Goal: Complete application form

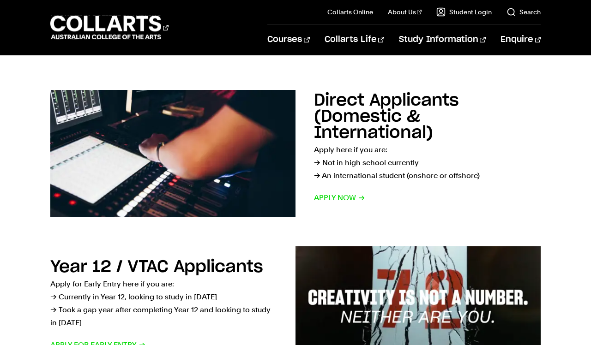
scroll to position [131, 0]
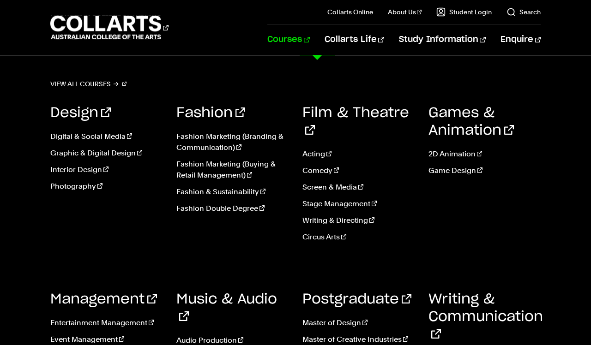
click at [309, 48] on link "Courses" at bounding box center [288, 39] width 42 height 30
click at [309, 43] on link "Courses" at bounding box center [288, 39] width 42 height 30
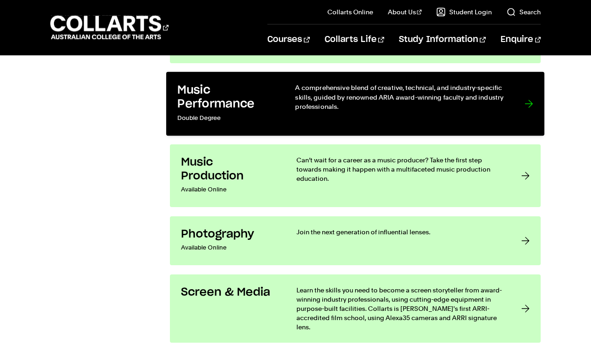
scroll to position [1844, 0]
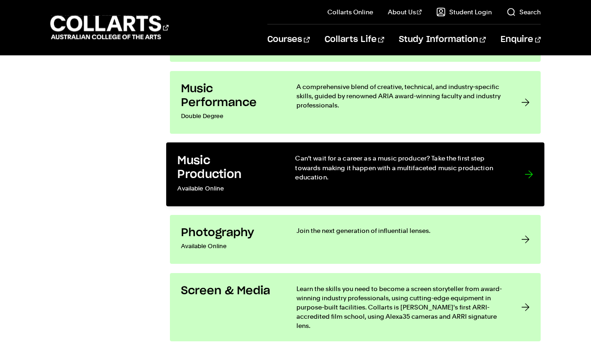
click at [261, 181] on h3 "Music Production" at bounding box center [226, 168] width 99 height 28
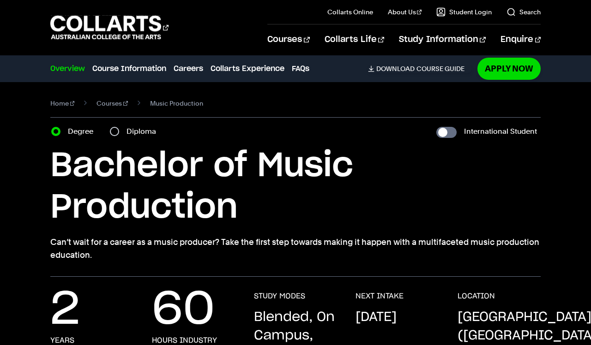
click at [116, 131] on input "Diploma" at bounding box center [114, 131] width 9 height 9
radio input "true"
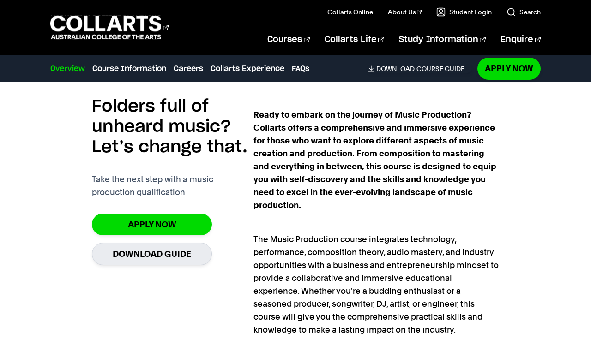
scroll to position [569, 0]
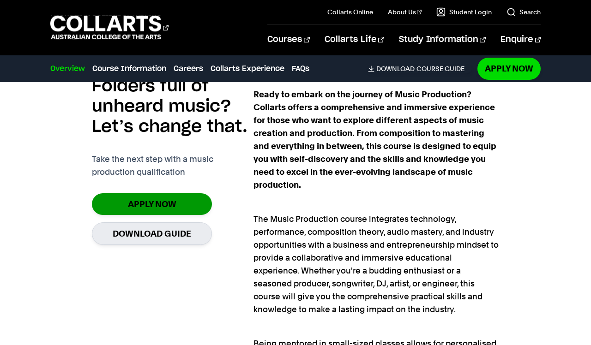
click at [151, 205] on link "Apply Now" at bounding box center [152, 205] width 120 height 22
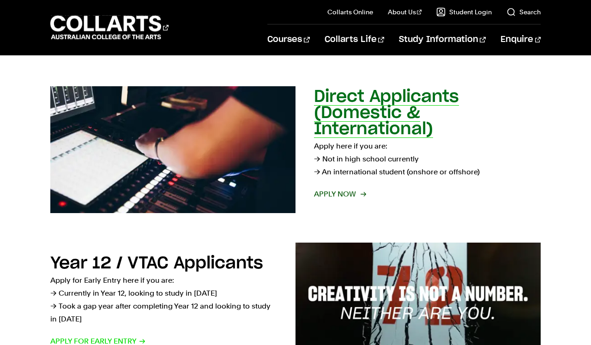
scroll to position [134, 0]
